Goal: Check status: Check status

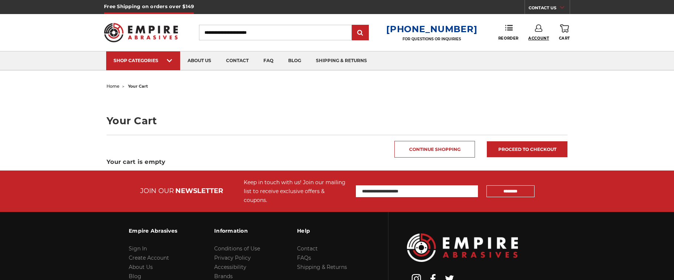
click at [539, 40] on div "Toggle menu Menu Search [PHONE_NUMBER] FOR QUESTIONS OR INQUIRIES Phone Reorder…" at bounding box center [337, 32] width 466 height 37
click at [539, 38] on span "Account" at bounding box center [538, 38] width 21 height 5
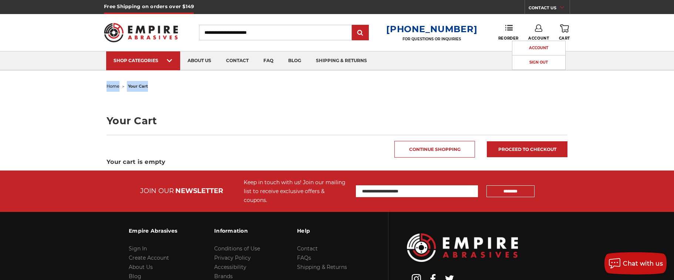
click at [600, 71] on body "Free Shipping on orders over $149 CONTACT US [DATE] - [DATE] (excluding holiday…" at bounding box center [337, 172] width 674 height 345
click at [117, 123] on h1 "Your Cart" at bounding box center [337, 121] width 461 height 10
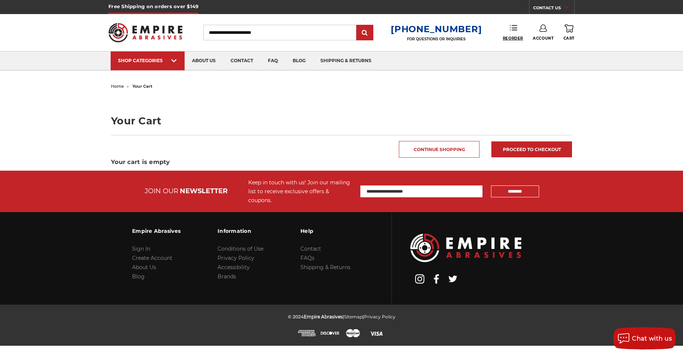
click at [503, 37] on span "Reorder" at bounding box center [513, 38] width 20 height 5
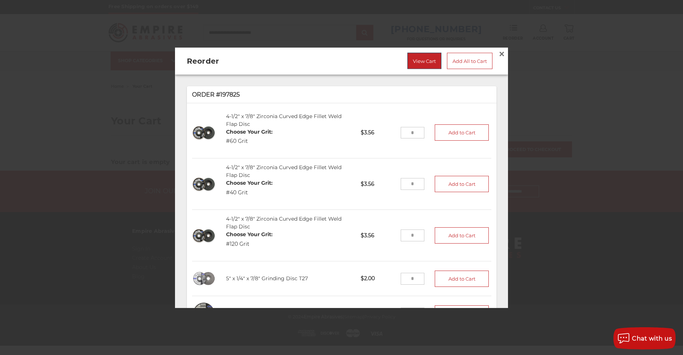
click at [417, 58] on link "View Cart" at bounding box center [424, 61] width 34 height 16
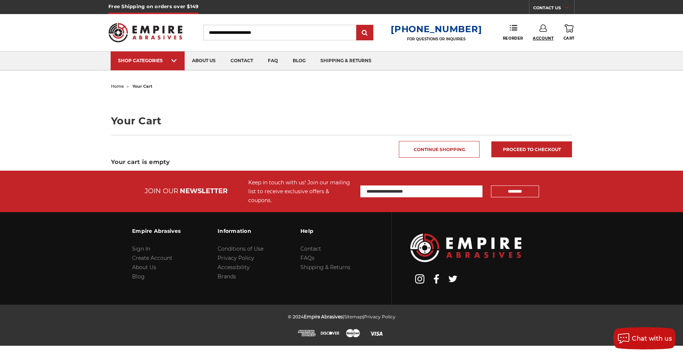
click at [540, 39] on span "Account" at bounding box center [543, 38] width 21 height 5
click at [547, 47] on link "Account" at bounding box center [543, 48] width 53 height 14
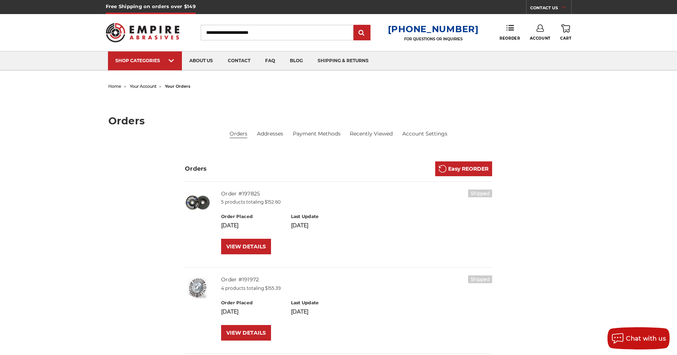
scroll to position [1, 0]
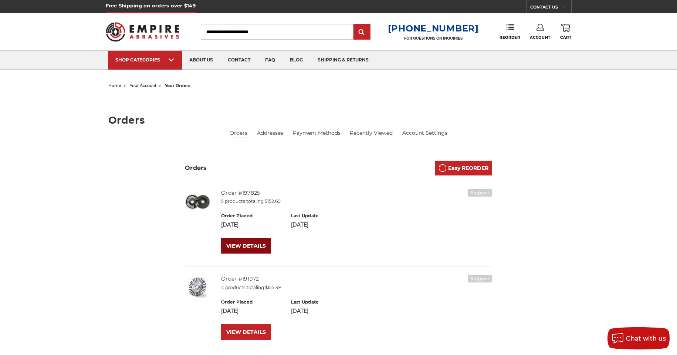
click at [249, 245] on link "VIEW DETAILS" at bounding box center [246, 246] width 50 height 16
